Goal: Information Seeking & Learning: Learn about a topic

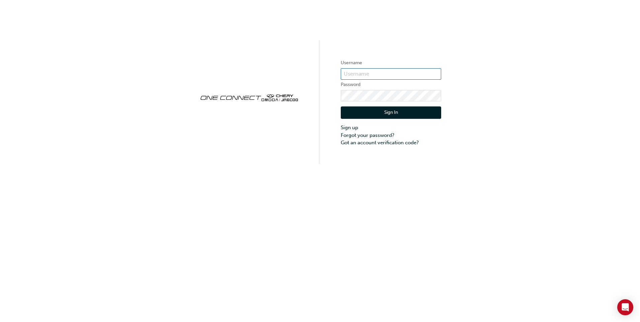
type input "CHAU2103"
click at [385, 114] on button "Sign In" at bounding box center [391, 112] width 100 height 13
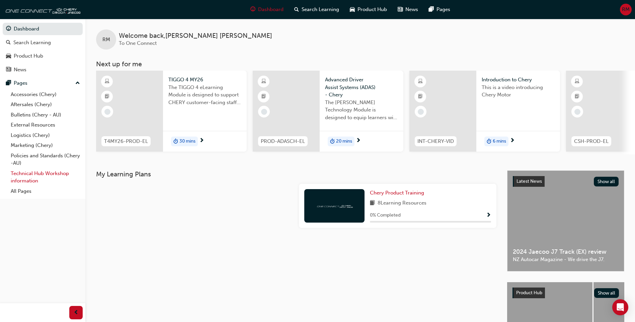
click at [37, 175] on link "Technical Hub Workshop information" at bounding box center [45, 177] width 75 height 18
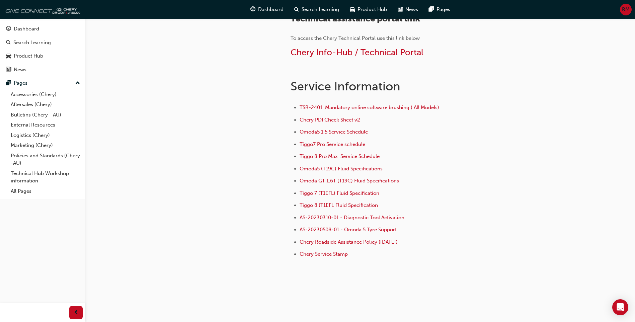
scroll to position [420, 0]
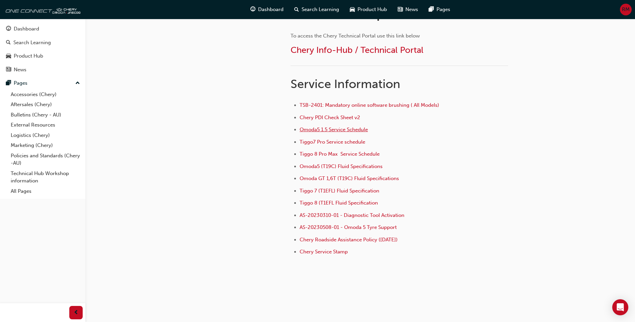
click at [355, 130] on span "Omoda5 1.5 Service Schedule" at bounding box center [334, 130] width 68 height 6
